Goal: Information Seeking & Learning: Learn about a topic

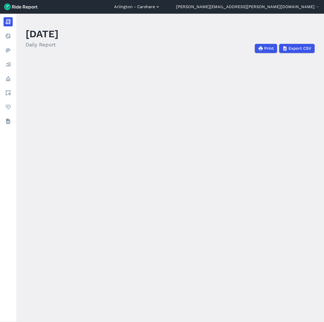
click at [160, 8] on button "Arlington - Carshare" at bounding box center [137, 7] width 46 height 6
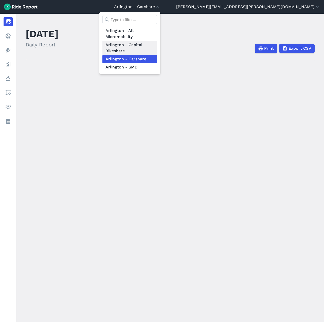
click at [157, 49] on link "Arlington - Capital Bikeshare" at bounding box center [129, 48] width 55 height 14
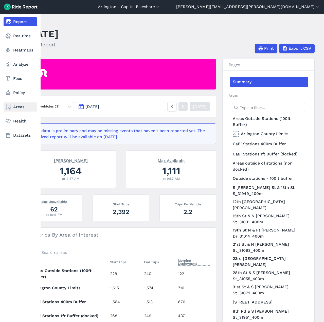
click at [14, 107] on link "Areas" at bounding box center [20, 106] width 33 height 9
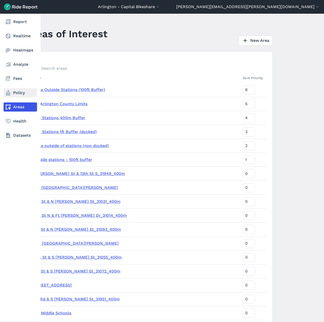
click at [13, 94] on link "Policy" at bounding box center [20, 92] width 33 height 9
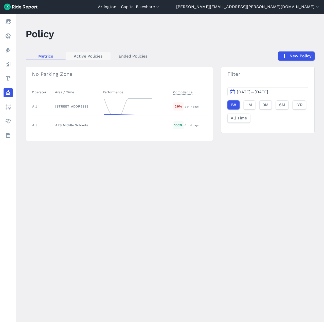
click at [80, 56] on link "Active Policies" at bounding box center [88, 56] width 45 height 8
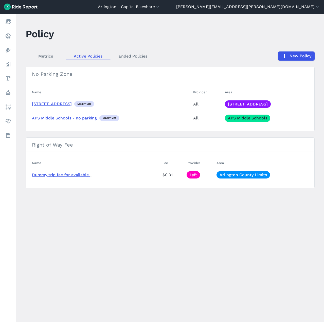
click at [88, 120] on link "APS Middle Schools - no parking" at bounding box center [64, 118] width 65 height 5
